Goal: Find specific page/section

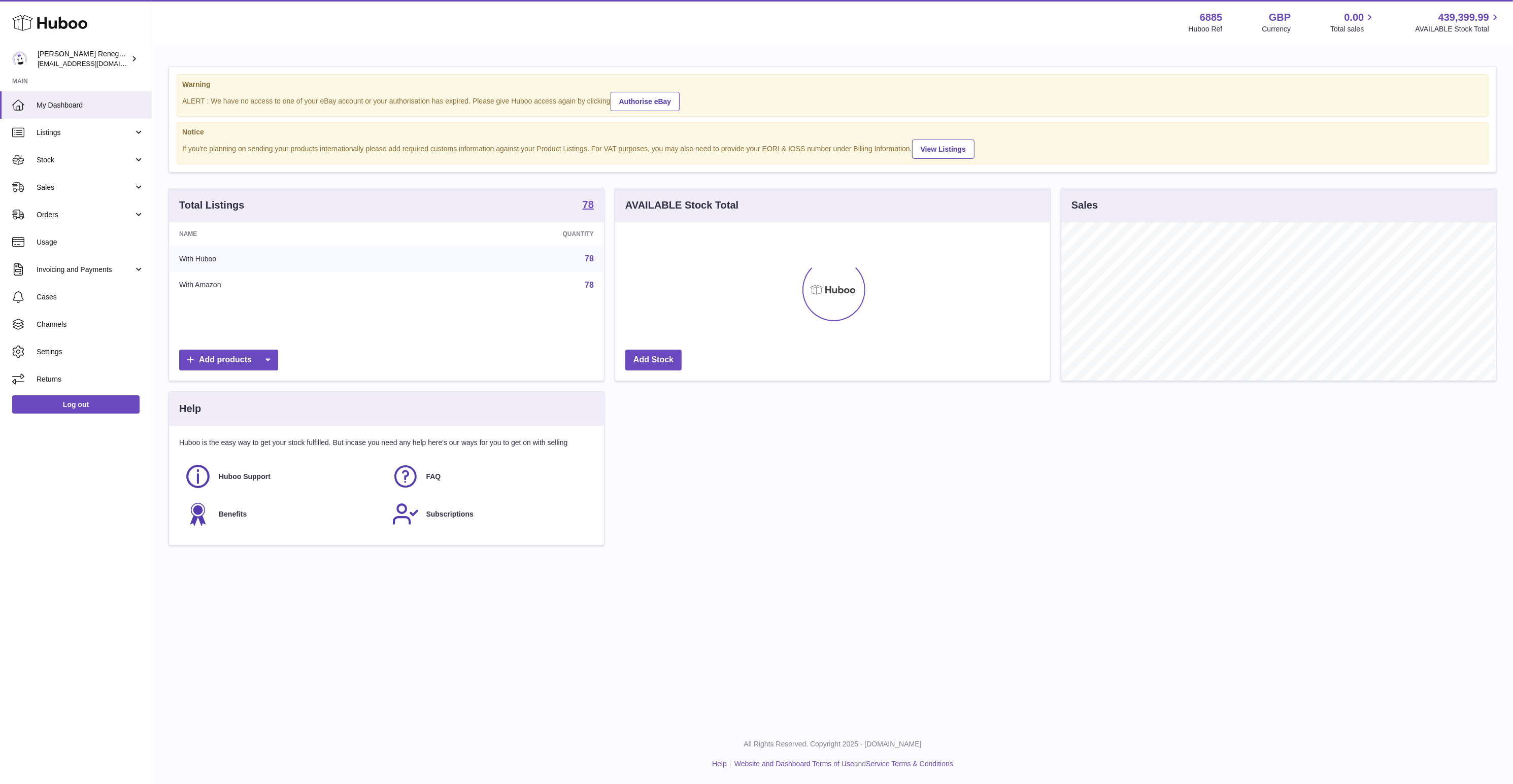
scroll to position [159, 435]
click at [70, 222] on link "Orders" at bounding box center [76, 214] width 152 height 28
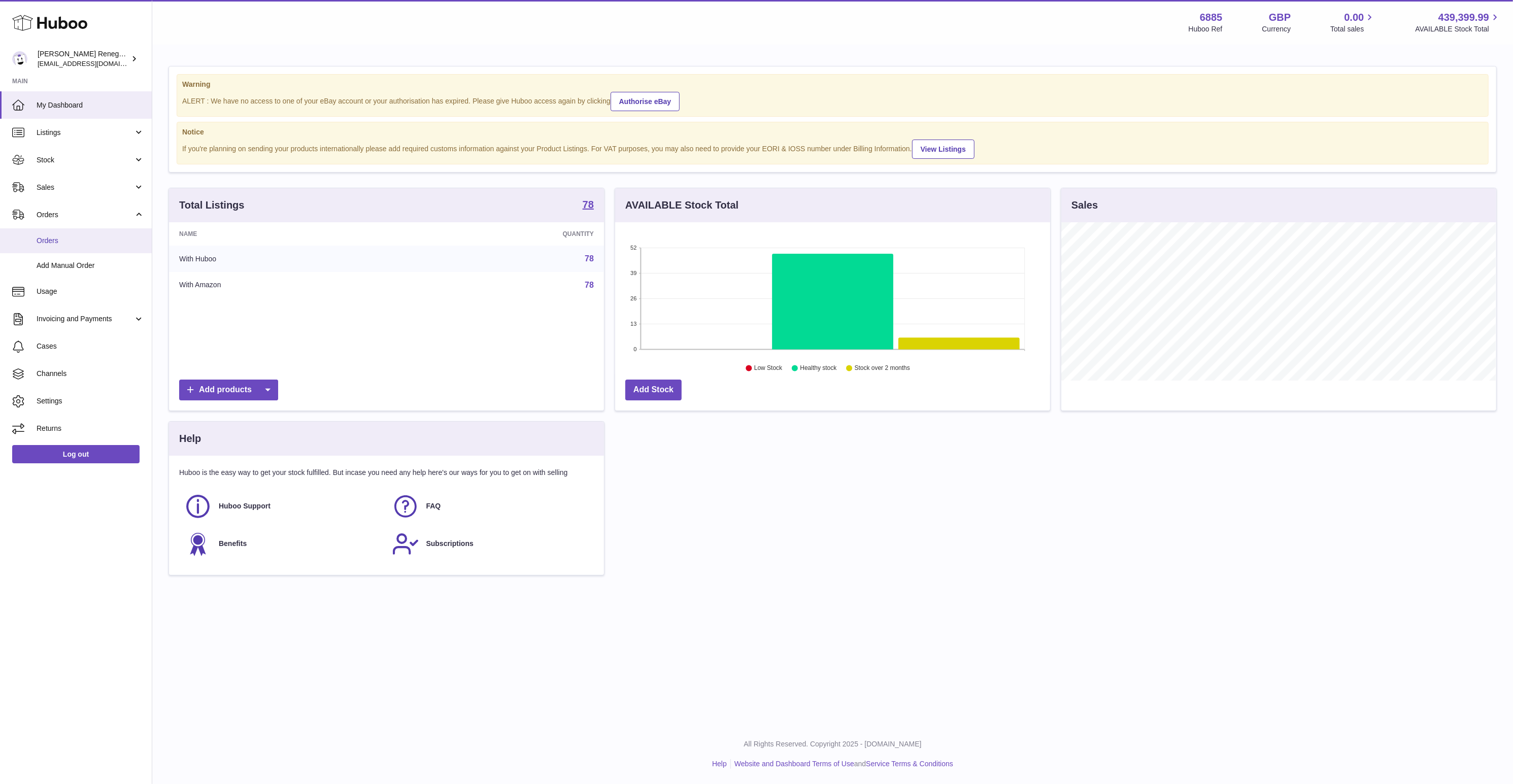
click at [70, 236] on span "Orders" at bounding box center [90, 241] width 107 height 9
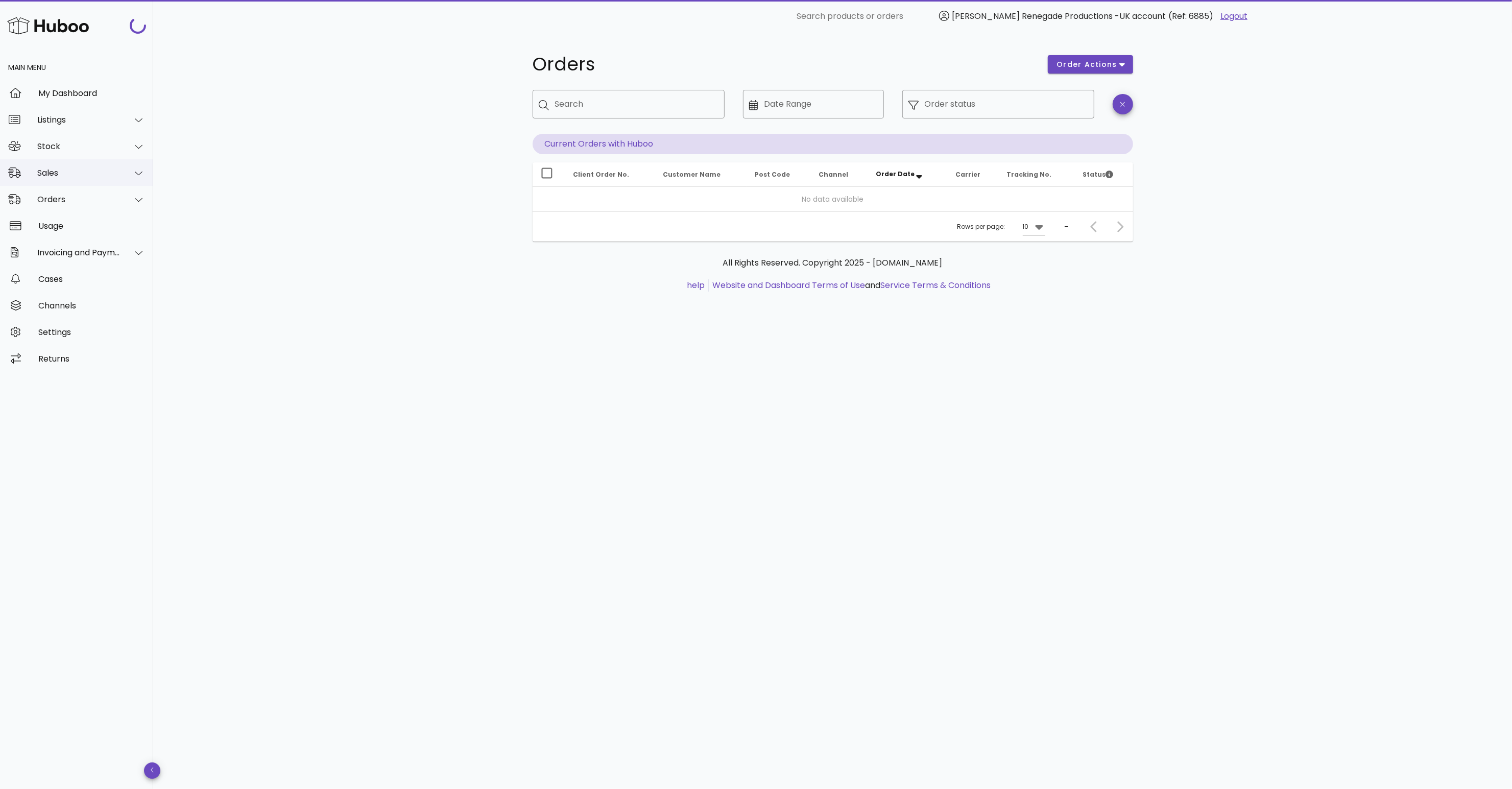
click at [81, 174] on div "Sales" at bounding box center [79, 173] width 83 height 9
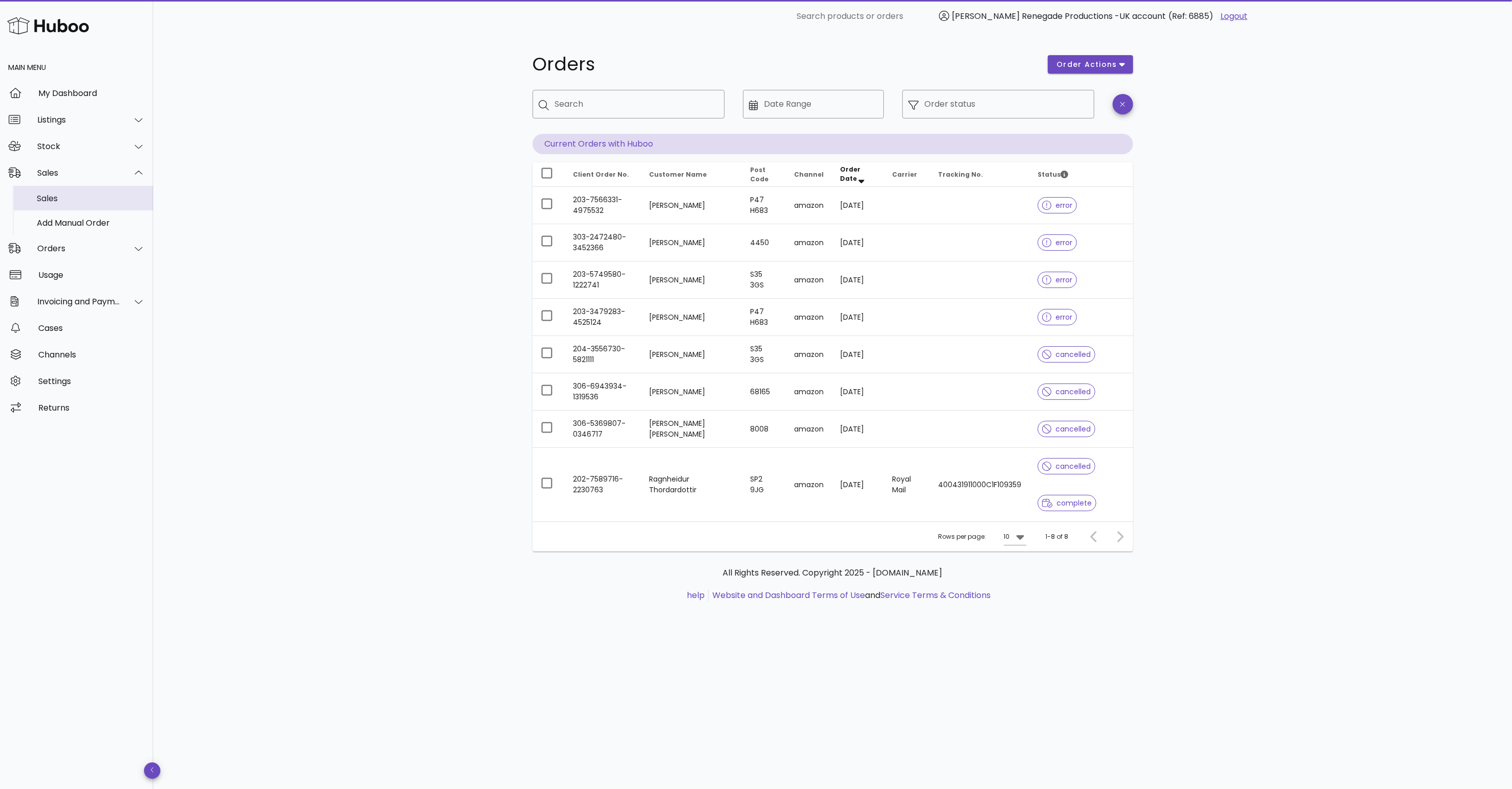
click at [77, 195] on div "Sales" at bounding box center [90, 199] width 108 height 9
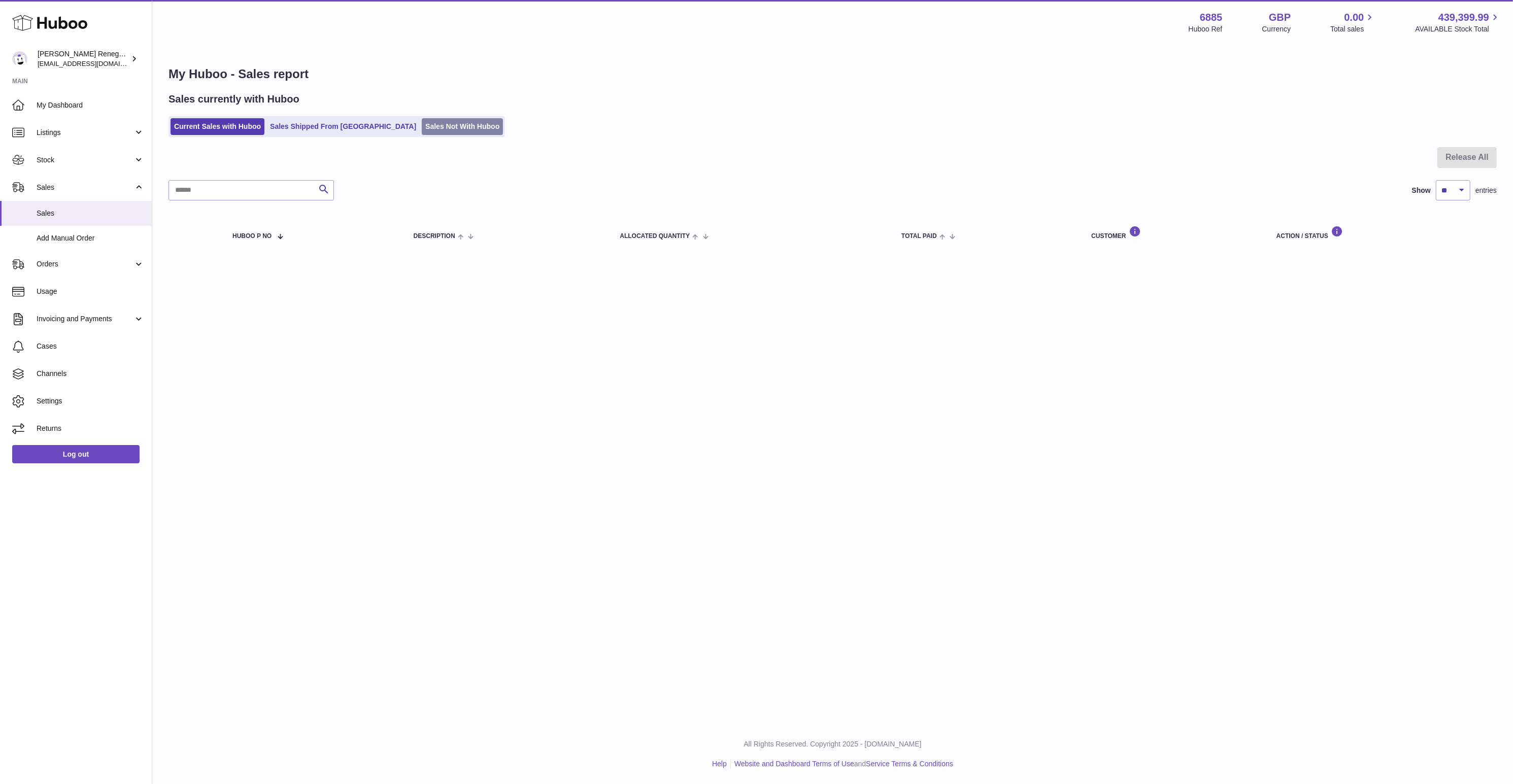
click at [432, 123] on link "Sales Not With Huboo" at bounding box center [462, 126] width 81 height 17
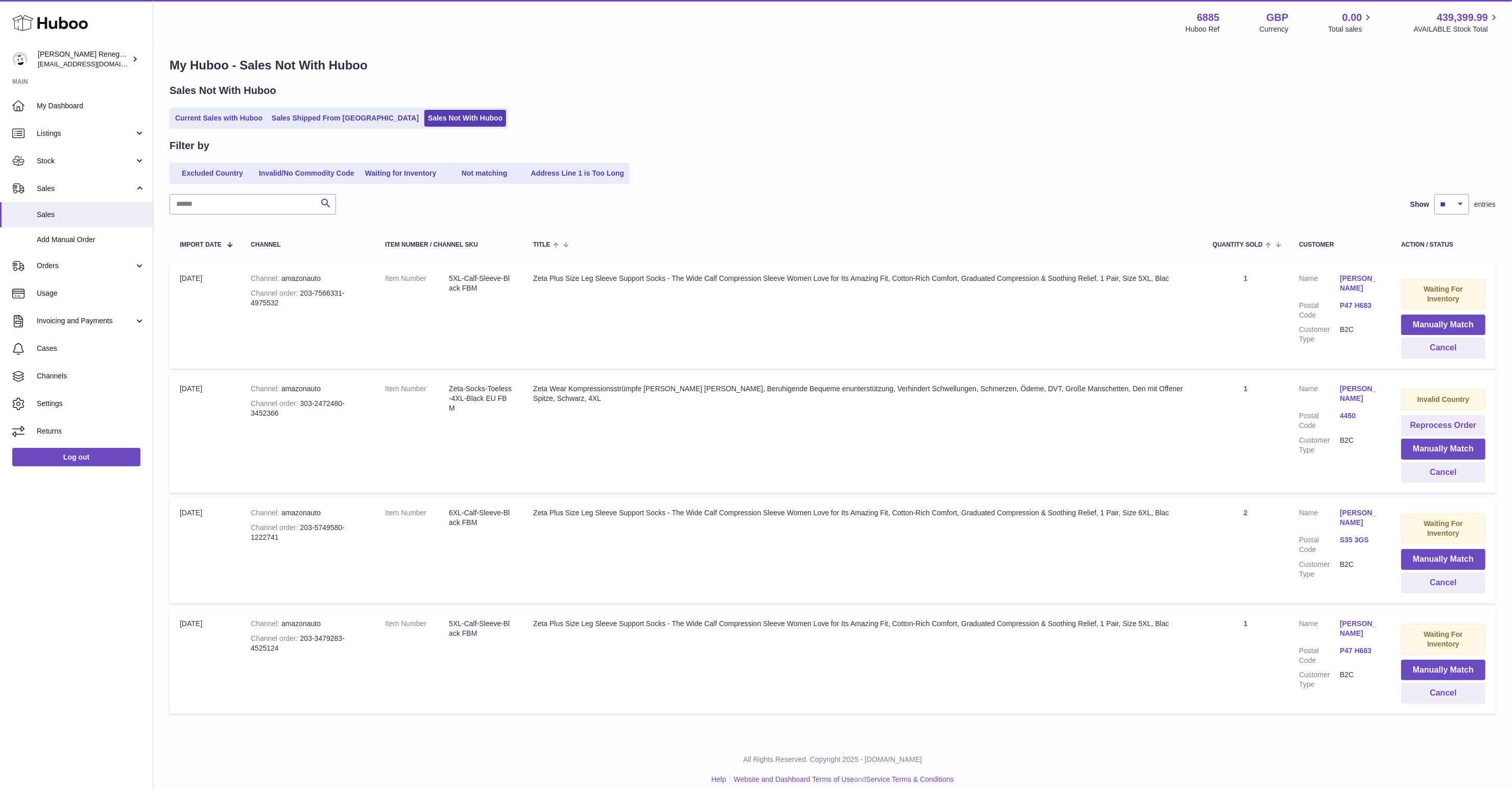
scroll to position [19, 0]
